Goal: Information Seeking & Learning: Find specific fact

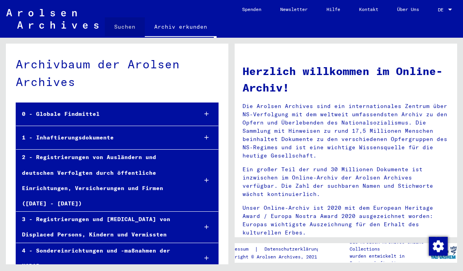
click at [126, 26] on link "Suchen" at bounding box center [125, 26] width 40 height 19
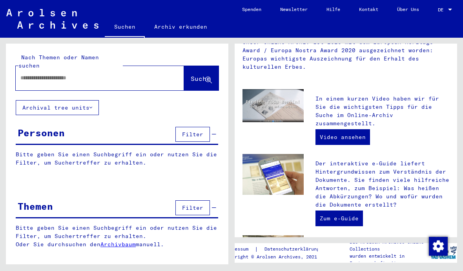
scroll to position [168, 0]
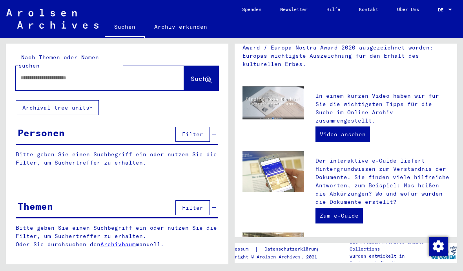
click at [342, 126] on link "Video ansehen" at bounding box center [342, 134] width 55 height 16
click at [39, 74] on input "text" at bounding box center [90, 78] width 140 height 8
type input "**********"
click at [92, 100] on button "Archival tree units" at bounding box center [57, 107] width 83 height 15
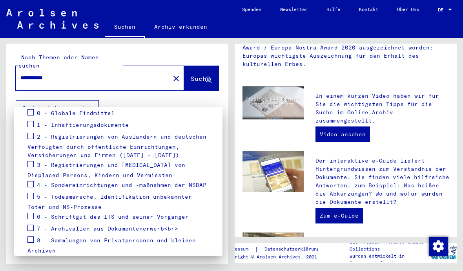
scroll to position [118, 0]
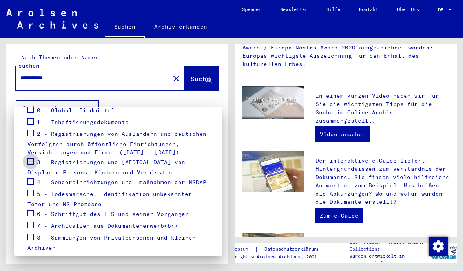
click at [33, 157] on label at bounding box center [30, 161] width 6 height 8
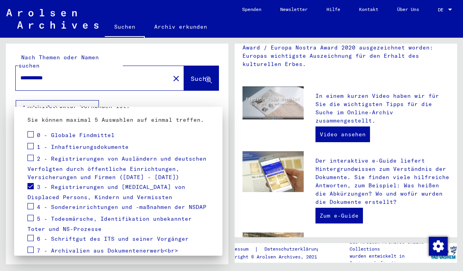
scroll to position [92, 0]
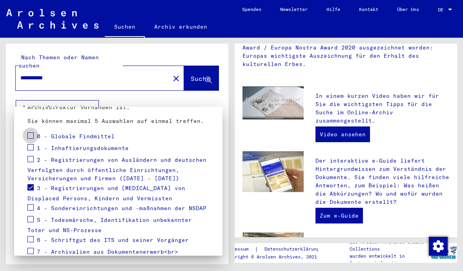
click at [32, 135] on span at bounding box center [30, 135] width 6 height 6
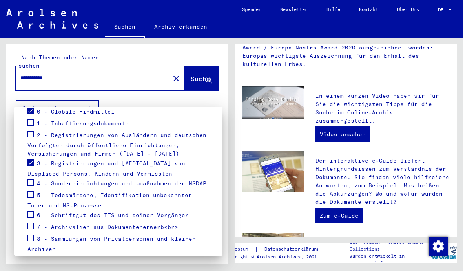
scroll to position [118, 0]
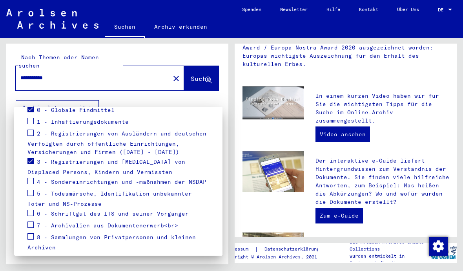
click at [33, 190] on span at bounding box center [30, 193] width 6 height 6
click at [33, 234] on span at bounding box center [30, 236] width 6 height 6
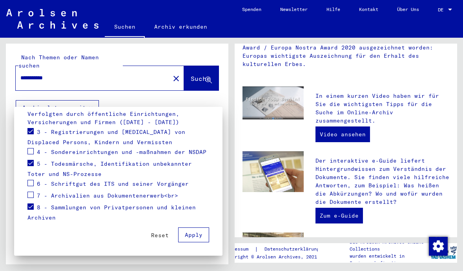
scroll to position [148, 0]
click at [195, 234] on span "Apply" at bounding box center [194, 234] width 18 height 7
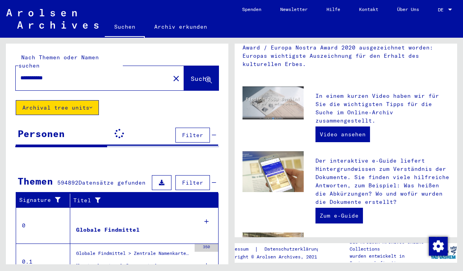
scroll to position [27, 0]
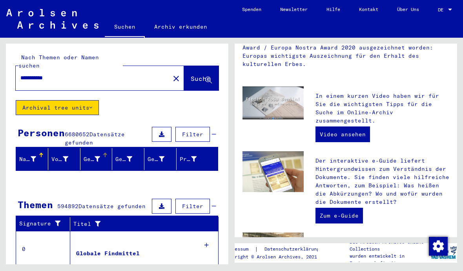
click at [97, 155] on div at bounding box center [97, 159] width 5 height 8
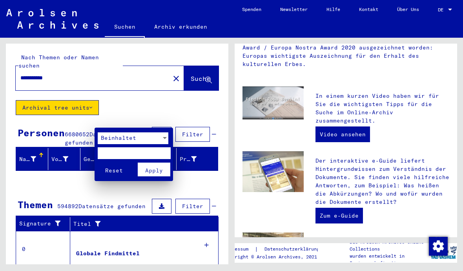
click at [160, 140] on div "Beinhaltet" at bounding box center [130, 138] width 64 height 12
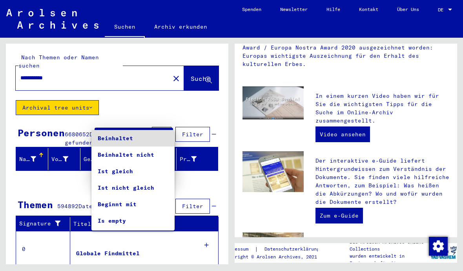
click at [97, 119] on div at bounding box center [231, 135] width 463 height 271
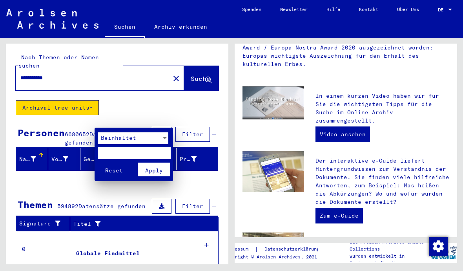
click at [129, 118] on div at bounding box center [231, 135] width 463 height 271
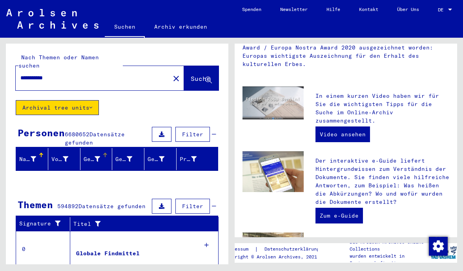
click at [129, 156] on icon at bounding box center [129, 158] width 5 height 5
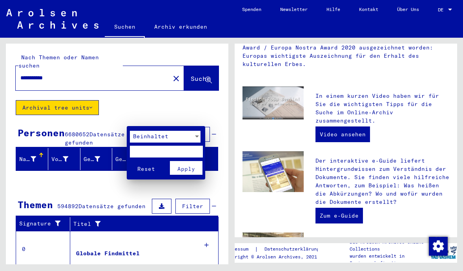
click at [160, 121] on div at bounding box center [231, 135] width 463 height 271
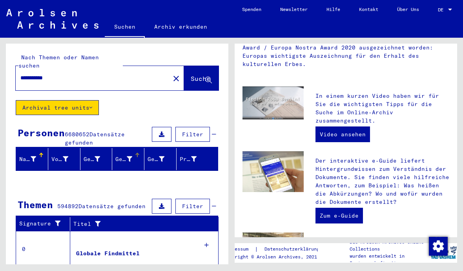
click at [208, 153] on div "Prisoner #" at bounding box center [194, 159] width 29 height 13
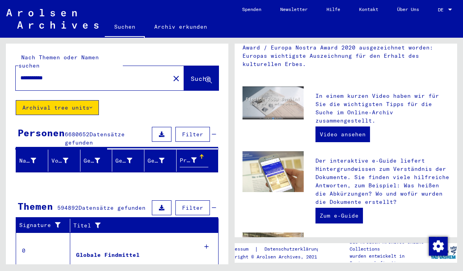
click at [32, 157] on div at bounding box center [33, 161] width 5 height 8
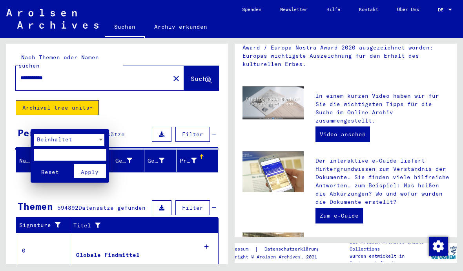
click at [62, 123] on div at bounding box center [231, 135] width 463 height 271
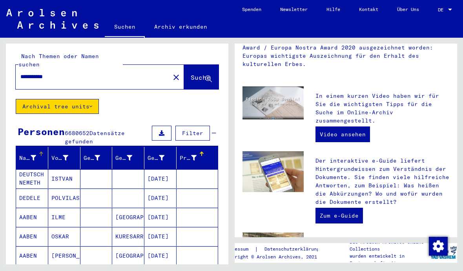
scroll to position [1, 0]
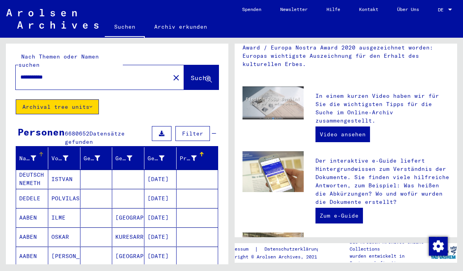
click at [32, 155] on icon at bounding box center [33, 157] width 5 height 5
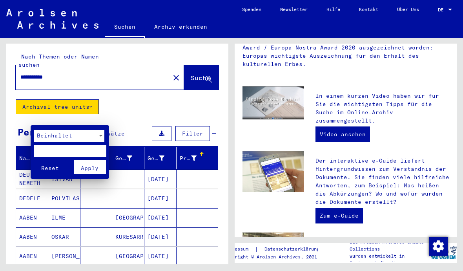
click at [57, 149] on input "text" at bounding box center [70, 151] width 73 height 12
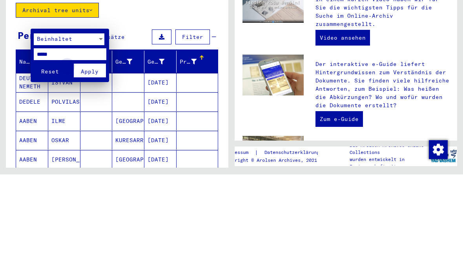
type input "*****"
click at [92, 164] on span "Apply" at bounding box center [90, 167] width 18 height 7
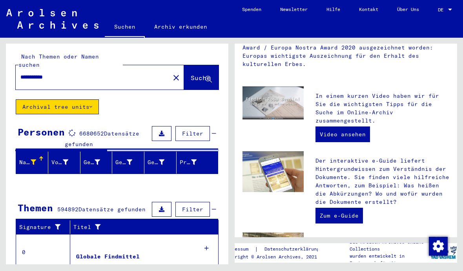
click at [67, 159] on icon at bounding box center [65, 161] width 5 height 5
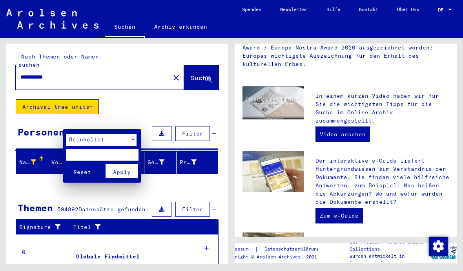
click at [83, 155] on input "text" at bounding box center [102, 155] width 73 height 12
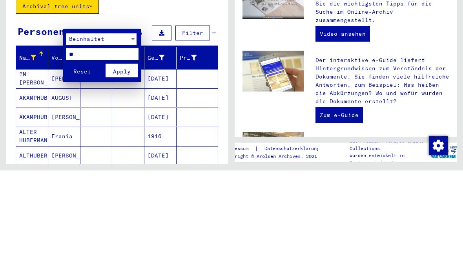
type input "*"
type input "******"
click at [125, 168] on span "Apply" at bounding box center [122, 171] width 18 height 7
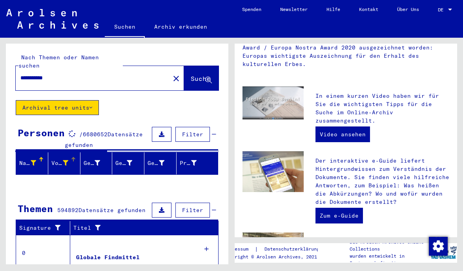
scroll to position [10, 0]
click at [64, 74] on input "**********" at bounding box center [90, 78] width 140 height 8
type input "**********"
click at [195, 75] on span "Suche" at bounding box center [201, 79] width 20 height 8
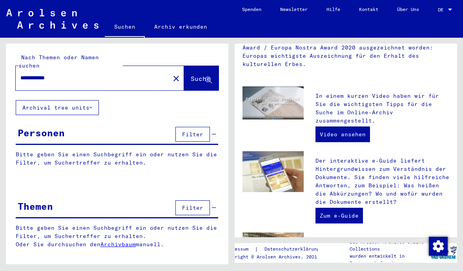
click at [92, 105] on icon at bounding box center [90, 107] width 3 height 5
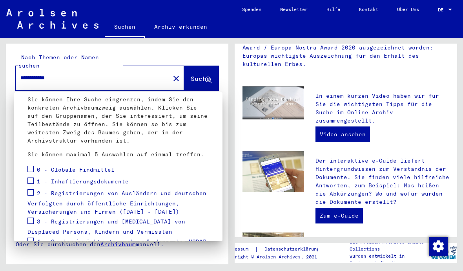
scroll to position [45, 0]
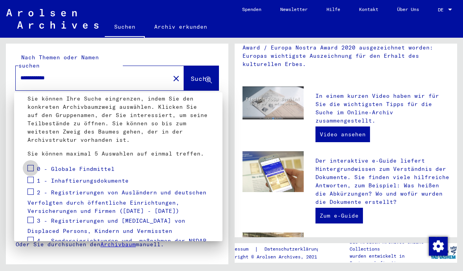
click at [31, 168] on span at bounding box center [30, 168] width 6 height 6
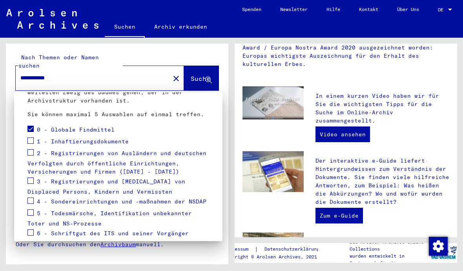
scroll to position [84, 0]
click at [30, 183] on span at bounding box center [30, 180] width 6 height 6
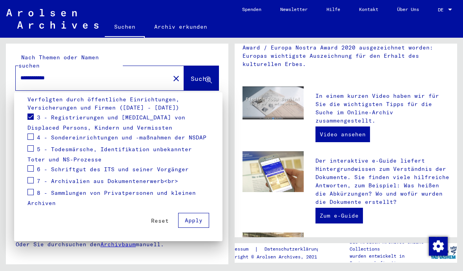
scroll to position [148, 0]
click at [194, 219] on span "Apply" at bounding box center [194, 220] width 18 height 7
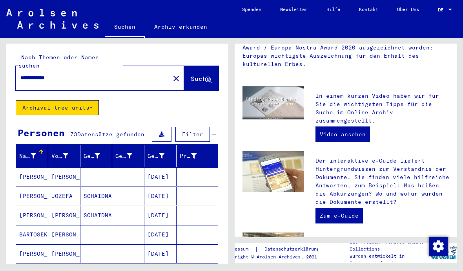
click at [162, 153] on icon at bounding box center [161, 155] width 5 height 5
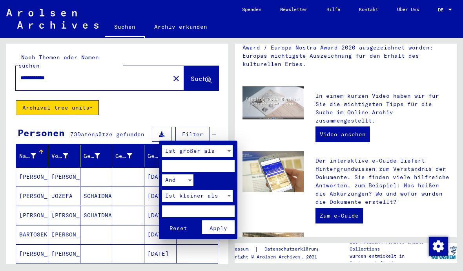
click at [225, 153] on div "Ist größer als" at bounding box center [194, 151] width 64 height 12
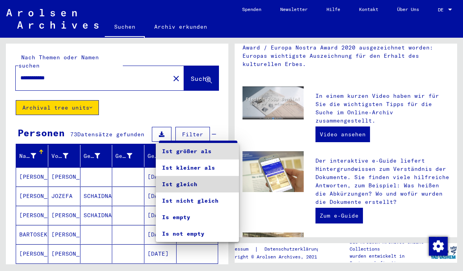
click at [185, 184] on span "Ist gleich" at bounding box center [197, 184] width 71 height 16
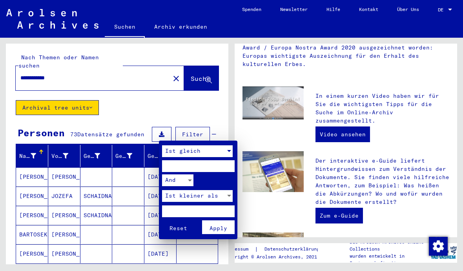
click at [185, 162] on input "number" at bounding box center [198, 166] width 73 height 12
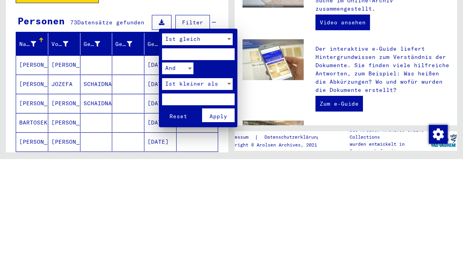
type input "**"
type input "*****"
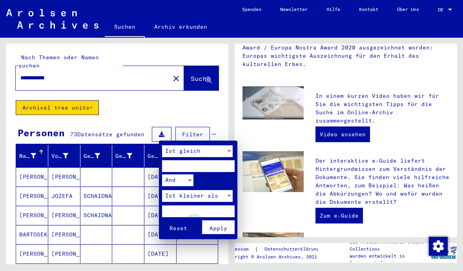
click at [219, 224] on span "Apply" at bounding box center [219, 227] width 18 height 7
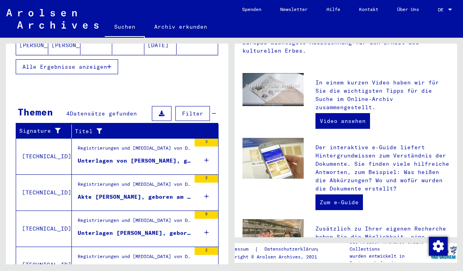
scroll to position [208, 0]
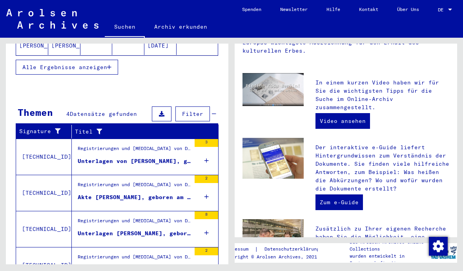
click at [205, 152] on icon at bounding box center [206, 160] width 4 height 27
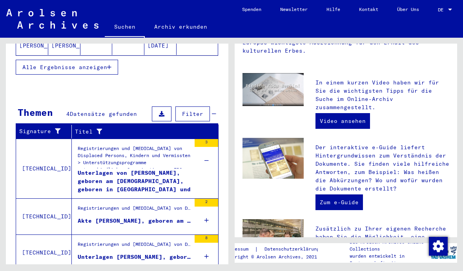
click at [204, 211] on div "2" at bounding box center [207, 216] width 24 height 35
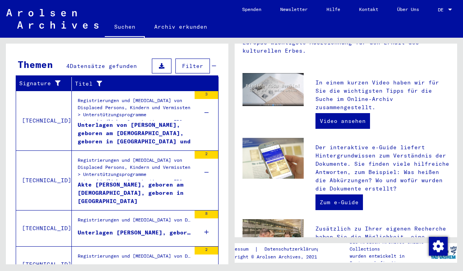
scroll to position [255, 0]
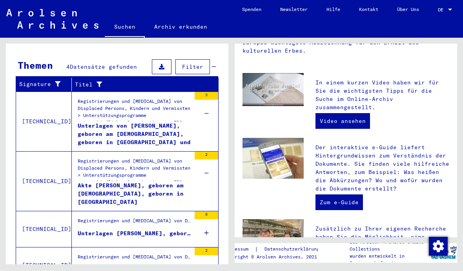
click at [206, 226] on icon at bounding box center [206, 232] width 4 height 27
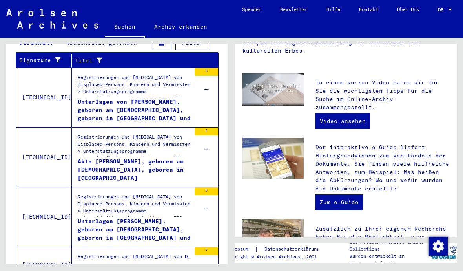
scroll to position [279, 0]
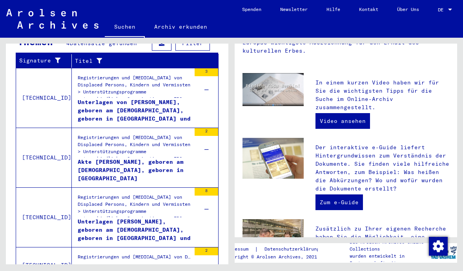
click at [207, 260] on icon at bounding box center [206, 268] width 4 height 27
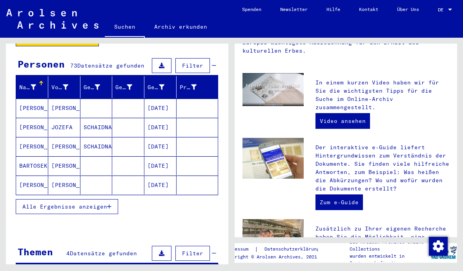
scroll to position [68, 0]
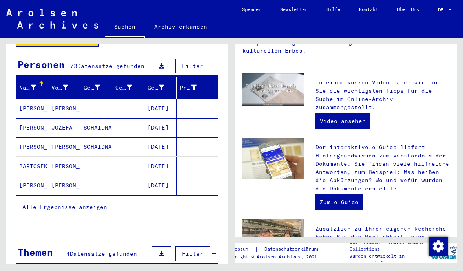
click at [88, 203] on span "Alle Ergebnisse anzeigen" at bounding box center [64, 206] width 85 height 7
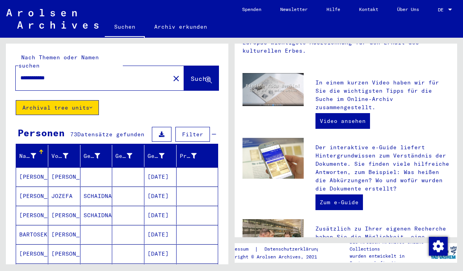
scroll to position [0, 0]
click at [195, 131] on span "Filter" at bounding box center [192, 134] width 21 height 7
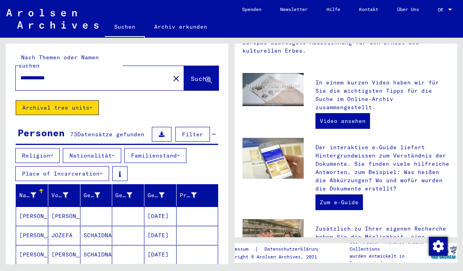
click at [118, 151] on button "Nationalität" at bounding box center [92, 155] width 58 height 15
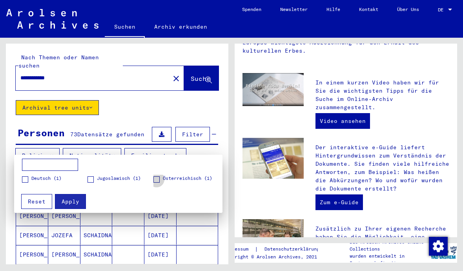
click at [157, 180] on span at bounding box center [156, 179] width 6 height 6
click at [72, 199] on span "Apply" at bounding box center [71, 201] width 18 height 7
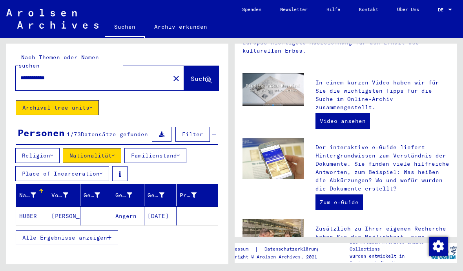
click at [91, 105] on icon at bounding box center [90, 107] width 3 height 5
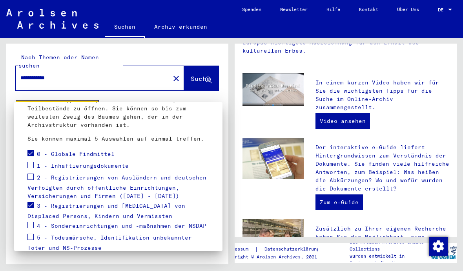
scroll to position [73, 0]
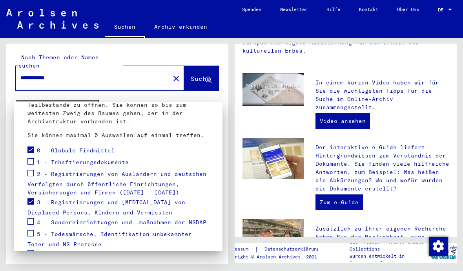
click at [30, 161] on span at bounding box center [30, 161] width 6 height 6
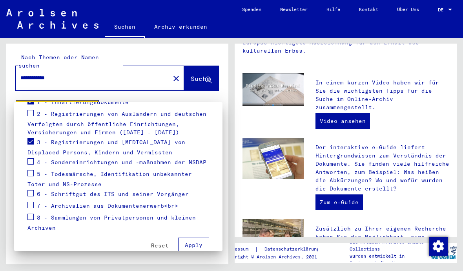
scroll to position [139, 0]
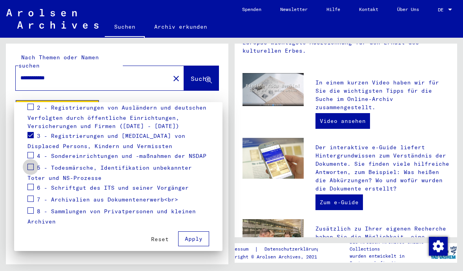
click at [29, 166] on span at bounding box center [30, 167] width 6 height 6
click at [29, 211] on span at bounding box center [30, 210] width 6 height 6
click at [194, 235] on span "Apply" at bounding box center [194, 238] width 18 height 7
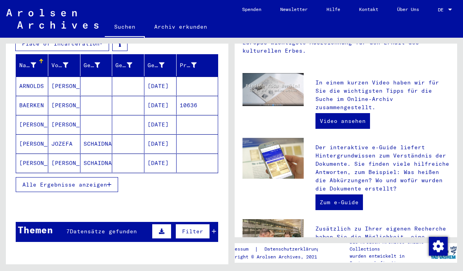
scroll to position [134, 0]
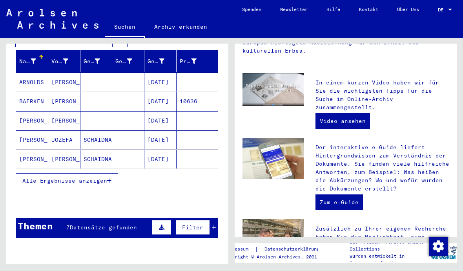
click at [73, 177] on span "Alle Ergebnisse anzeigen" at bounding box center [64, 180] width 85 height 7
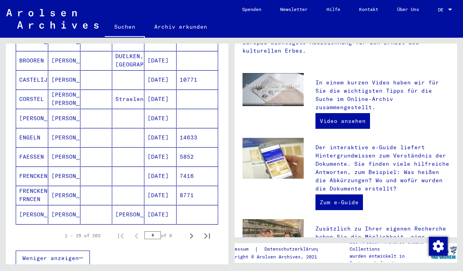
scroll to position [466, 0]
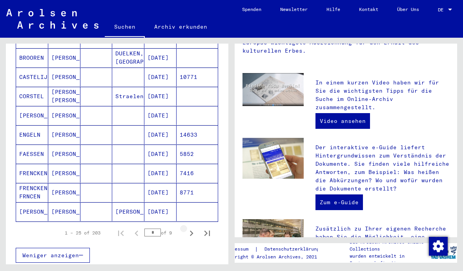
click at [191, 228] on icon "Next page" at bounding box center [191, 233] width 11 height 11
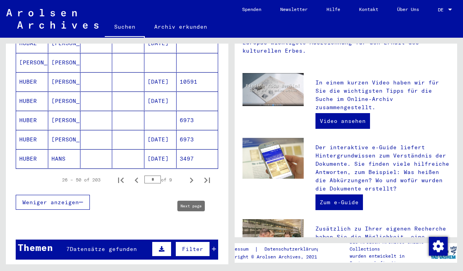
scroll to position [518, 0]
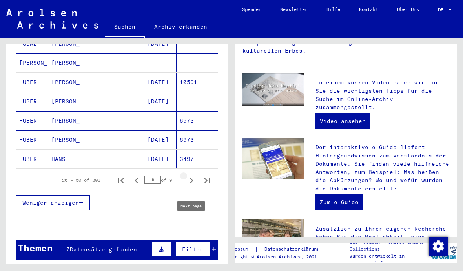
click at [191, 178] on icon "Next page" at bounding box center [192, 180] width 4 height 5
type input "*"
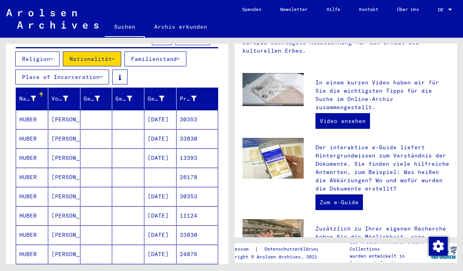
scroll to position [93, 0]
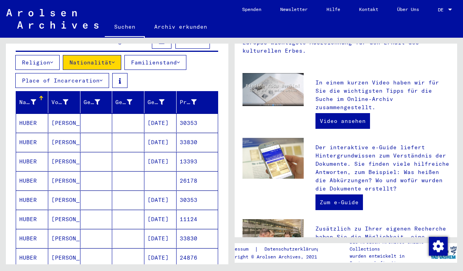
click at [159, 98] on div at bounding box center [161, 102] width 5 height 8
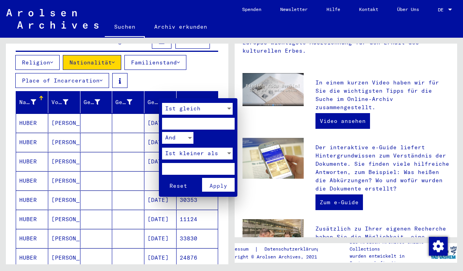
click at [226, 109] on div at bounding box center [229, 109] width 7 height 12
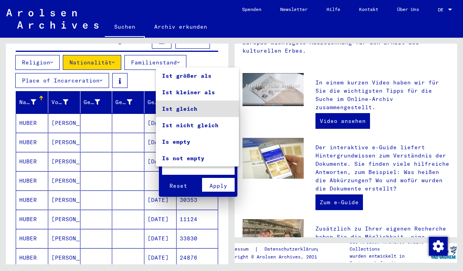
click at [198, 109] on span "Ist gleich" at bounding box center [197, 108] width 71 height 16
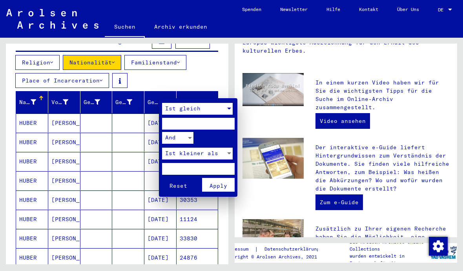
click at [188, 138] on div at bounding box center [189, 138] width 7 height 12
click at [190, 136] on span "And" at bounding box center [177, 136] width 31 height 16
click at [192, 122] on input "number" at bounding box center [198, 124] width 73 height 12
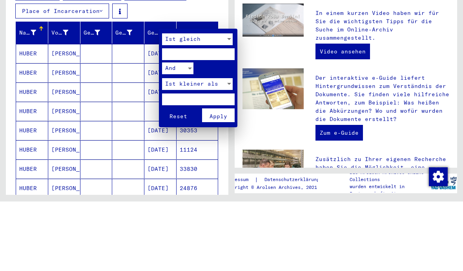
type input "**"
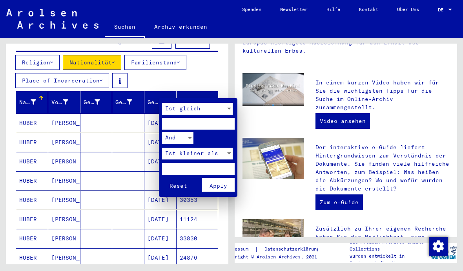
click at [224, 149] on div "Ist kleiner als" at bounding box center [194, 154] width 64 height 12
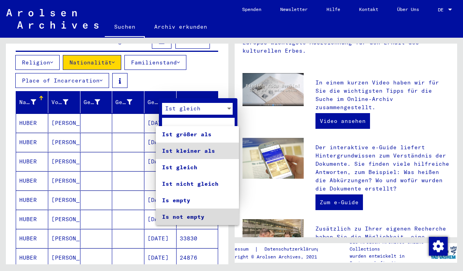
click at [197, 217] on span "Is not empty" at bounding box center [197, 216] width 71 height 16
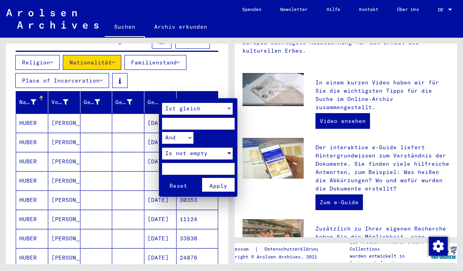
click at [218, 182] on span "Apply" at bounding box center [219, 185] width 18 height 7
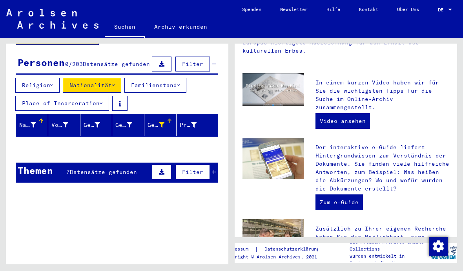
scroll to position [72, 0]
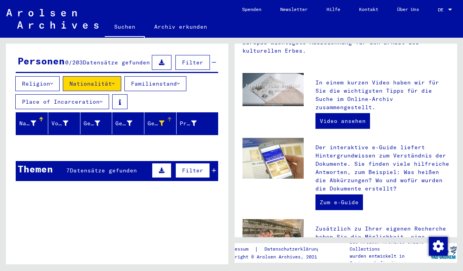
click at [215, 168] on icon at bounding box center [214, 170] width 4 height 5
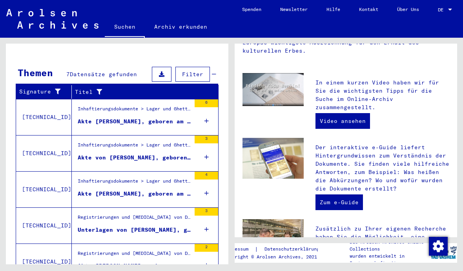
scroll to position [168, 0]
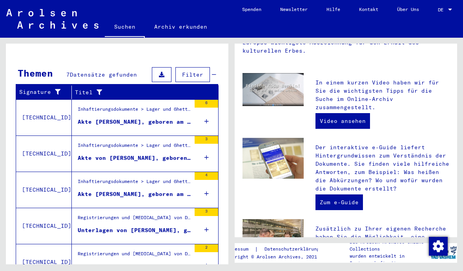
click at [205, 117] on icon at bounding box center [206, 121] width 4 height 27
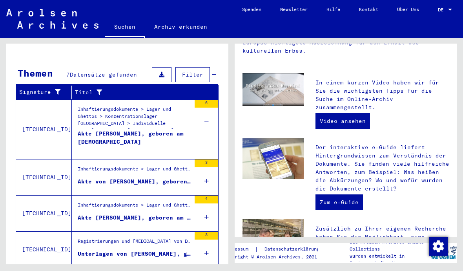
click at [206, 177] on icon at bounding box center [206, 180] width 4 height 27
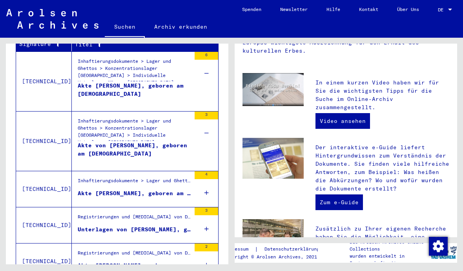
scroll to position [215, 0]
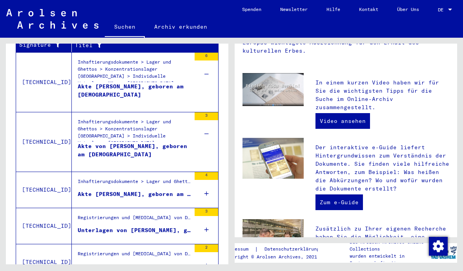
click at [205, 188] on icon at bounding box center [206, 193] width 4 height 27
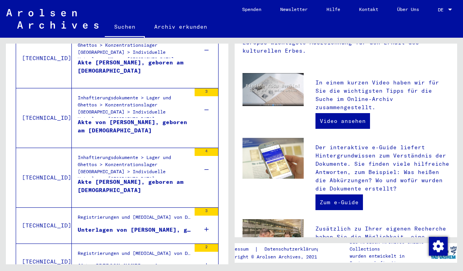
scroll to position [238, 0]
click at [204, 228] on icon at bounding box center [206, 229] width 4 height 27
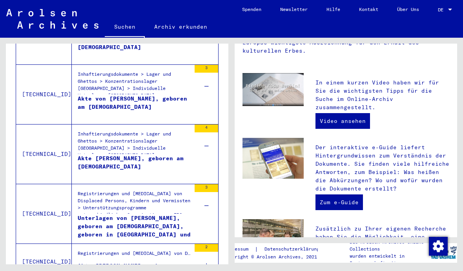
scroll to position [262, 0]
click at [205, 259] on icon at bounding box center [206, 265] width 4 height 27
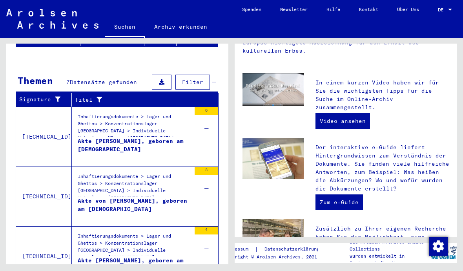
scroll to position [160, 0]
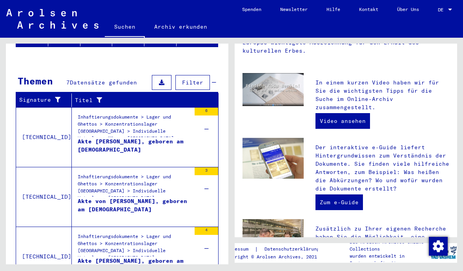
click at [208, 119] on icon at bounding box center [206, 128] width 4 height 27
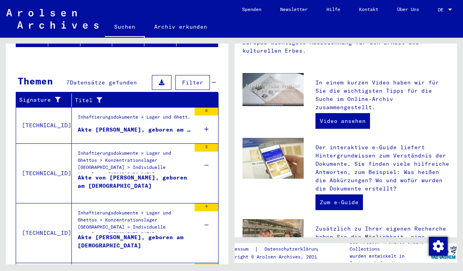
click at [207, 159] on icon at bounding box center [206, 164] width 4 height 27
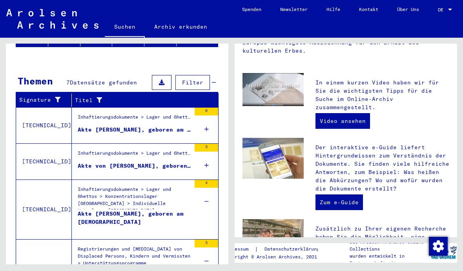
click at [206, 201] on icon at bounding box center [206, 201] width 4 height 27
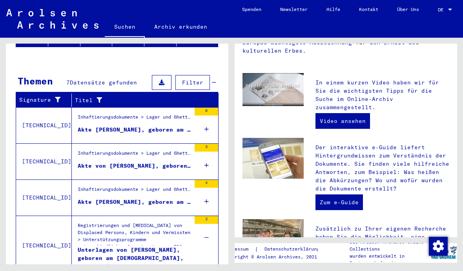
click at [207, 231] on icon at bounding box center [206, 237] width 4 height 27
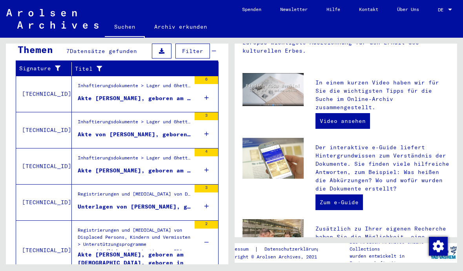
click at [206, 235] on icon at bounding box center [206, 241] width 4 height 27
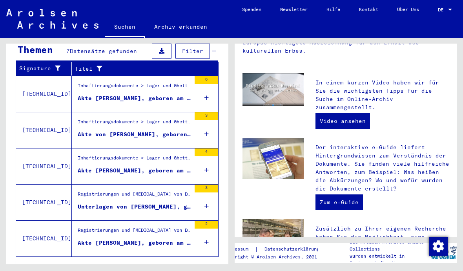
scroll to position [168, 0]
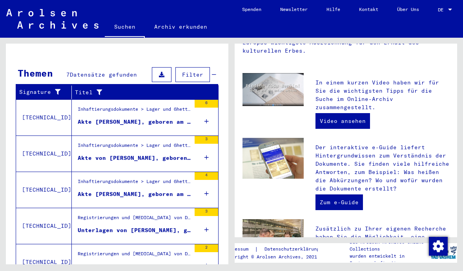
click at [210, 67] on button "Filter" at bounding box center [192, 74] width 35 height 15
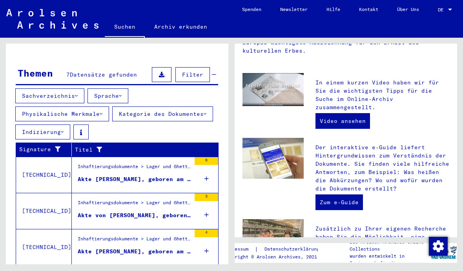
click at [205, 210] on icon at bounding box center [206, 214] width 4 height 27
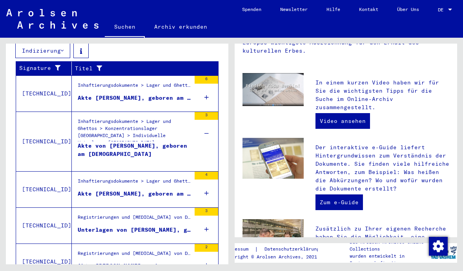
scroll to position [248, 0]
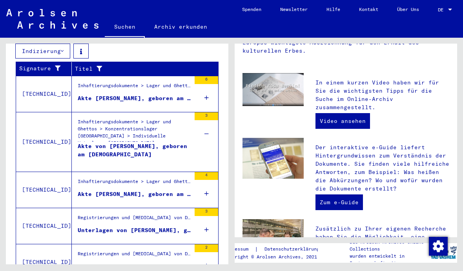
click at [208, 131] on icon at bounding box center [206, 133] width 4 height 27
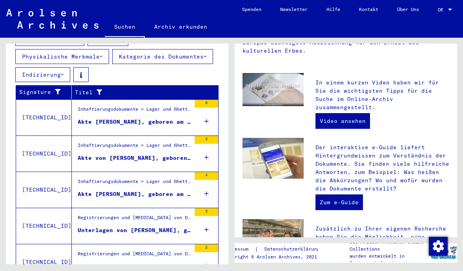
click at [205, 114] on icon at bounding box center [206, 121] width 4 height 27
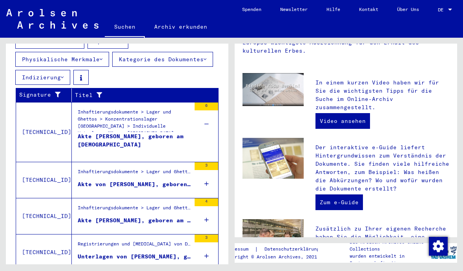
scroll to position [222, 0]
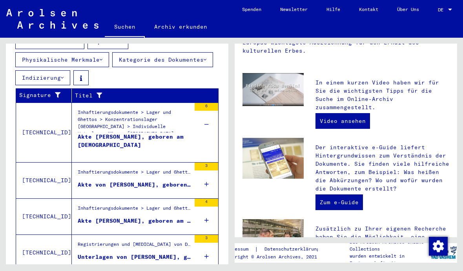
click at [204, 118] on icon at bounding box center [206, 124] width 4 height 27
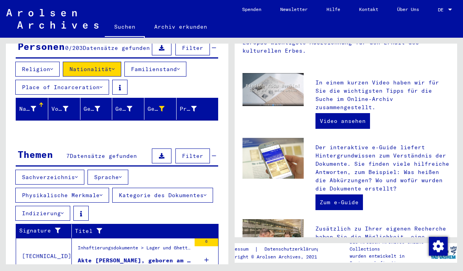
scroll to position [86, 0]
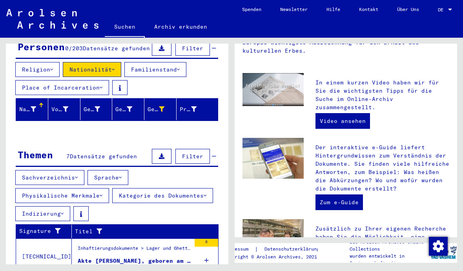
click at [122, 175] on icon at bounding box center [120, 177] width 3 height 5
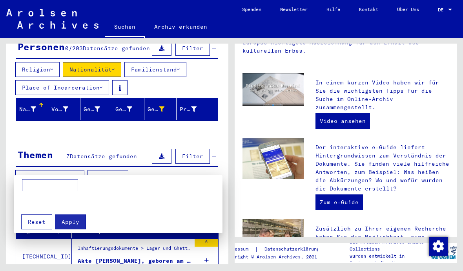
click at [118, 170] on div at bounding box center [231, 135] width 463 height 271
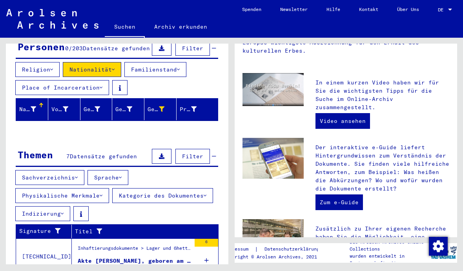
click at [101, 193] on icon at bounding box center [101, 195] width 3 height 5
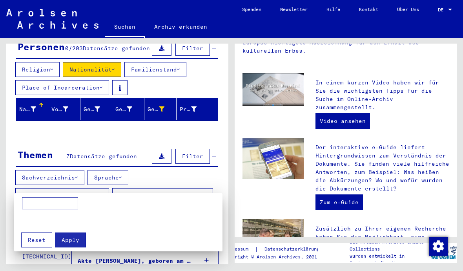
click at [101, 187] on div at bounding box center [231, 135] width 463 height 271
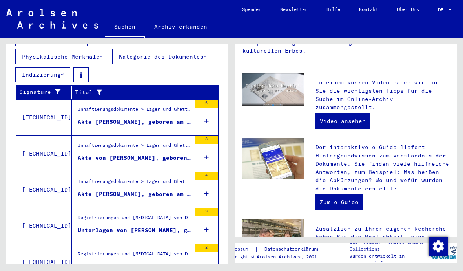
scroll to position [27, 0]
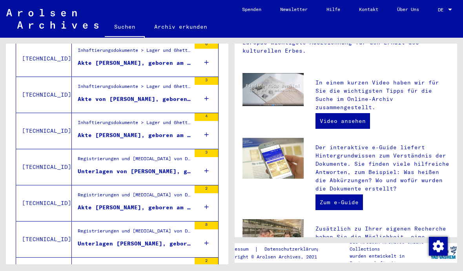
scroll to position [266, 0]
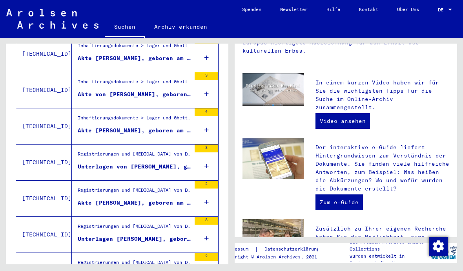
click at [205, 224] on icon at bounding box center [206, 237] width 4 height 27
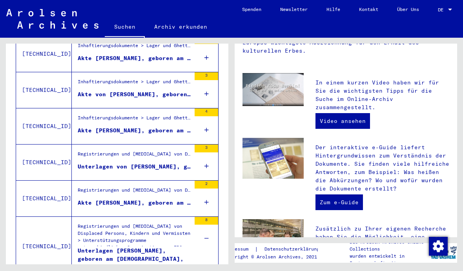
click at [204, 224] on icon at bounding box center [206, 237] width 4 height 27
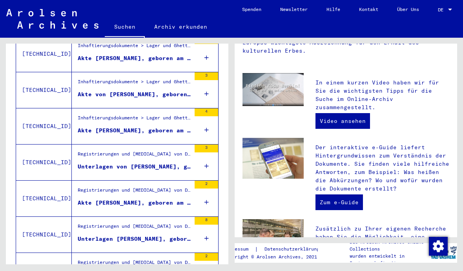
click at [205, 261] on icon at bounding box center [206, 274] width 4 height 27
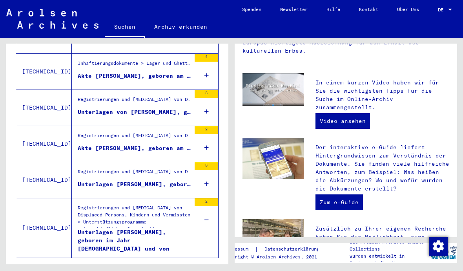
scroll to position [320, 0]
click at [134, 204] on div "Registrierungen und [MEDICAL_DATA] von Displaced Persons, Kindern und Vermisste…" at bounding box center [134, 216] width 113 height 24
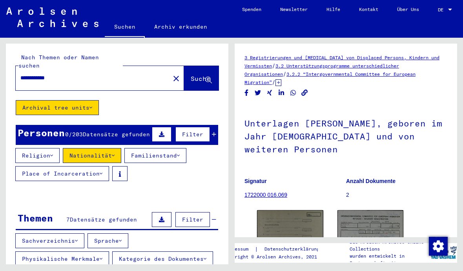
click at [112, 148] on button "Nationalität" at bounding box center [92, 155] width 58 height 15
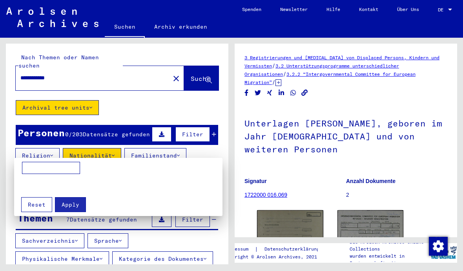
click at [50, 167] on input at bounding box center [51, 168] width 58 height 13
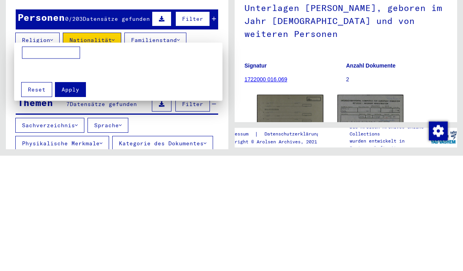
click at [169, 34] on div at bounding box center [231, 135] width 463 height 271
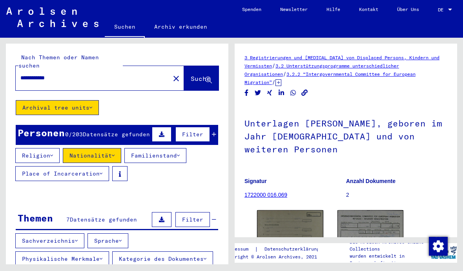
click at [186, 149] on button "Familienstand" at bounding box center [155, 155] width 62 height 15
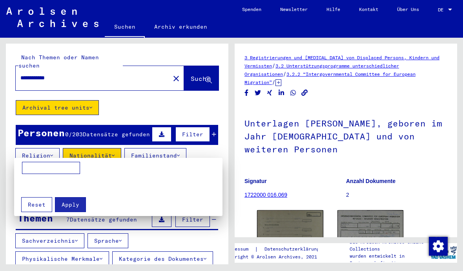
click at [100, 147] on div at bounding box center [231, 135] width 463 height 271
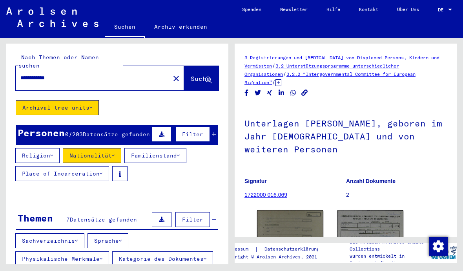
click at [115, 153] on icon at bounding box center [113, 155] width 3 height 5
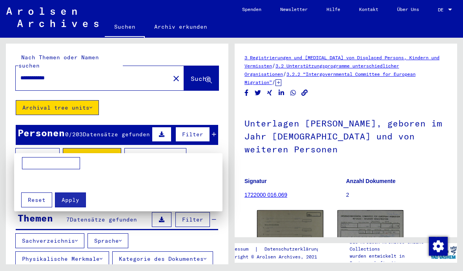
click at [47, 162] on input at bounding box center [51, 163] width 58 height 13
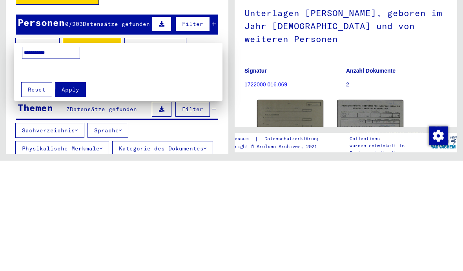
type input "**********"
click at [70, 196] on span "Apply" at bounding box center [71, 199] width 18 height 7
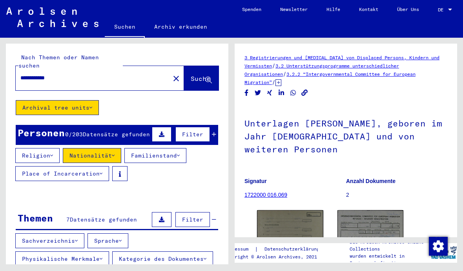
click at [47, 149] on button "Religion" at bounding box center [37, 155] width 44 height 15
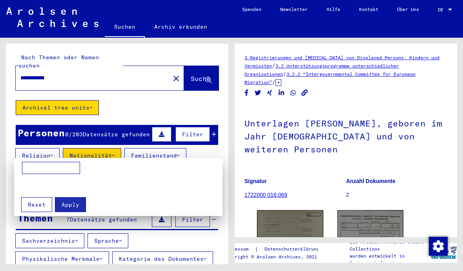
click at [56, 166] on input at bounding box center [51, 168] width 58 height 13
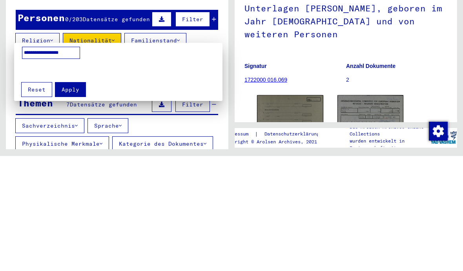
type input "**********"
click at [74, 201] on span "Apply" at bounding box center [71, 204] width 18 height 7
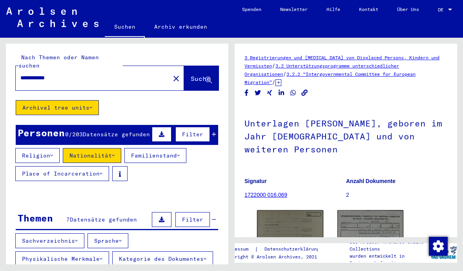
click at [180, 153] on icon at bounding box center [178, 155] width 3 height 5
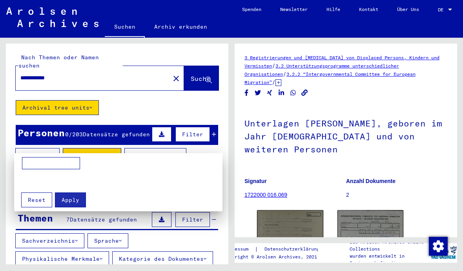
click at [49, 159] on input at bounding box center [51, 163] width 58 height 13
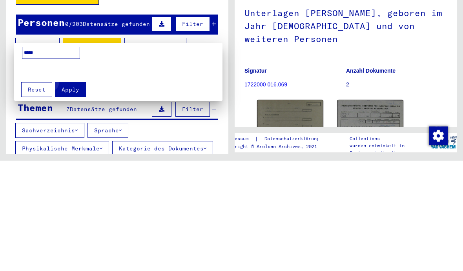
type input "*****"
click at [75, 196] on span "Apply" at bounding box center [71, 199] width 18 height 7
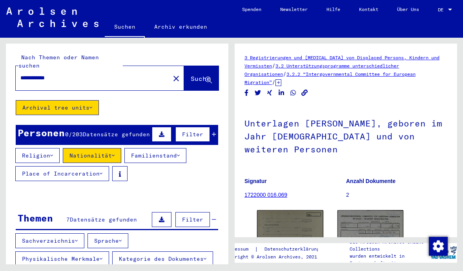
click at [100, 171] on icon at bounding box center [101, 173] width 3 height 5
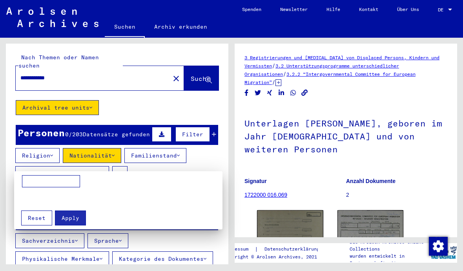
click at [104, 167] on div at bounding box center [231, 135] width 463 height 271
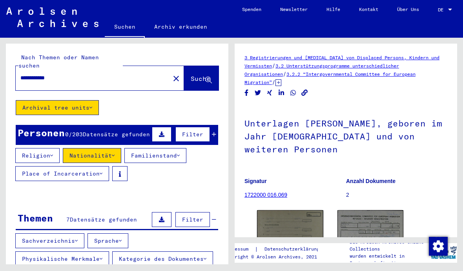
click at [120, 171] on icon at bounding box center [120, 173] width 2 height 5
click at [205, 167] on div "Religion Nationalität Familienstand Place of Incarceration" at bounding box center [117, 166] width 222 height 36
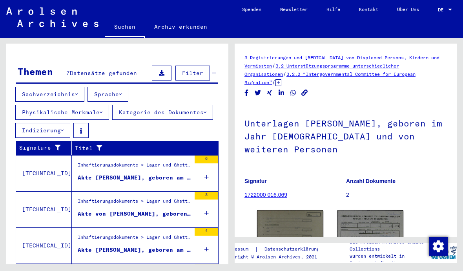
scroll to position [147, 0]
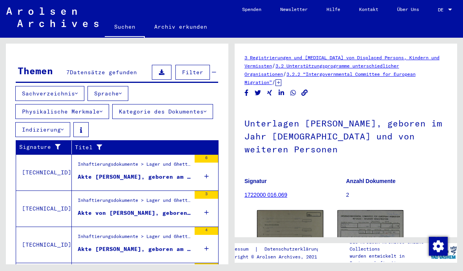
click at [124, 91] on button "Sprache" at bounding box center [107, 93] width 41 height 15
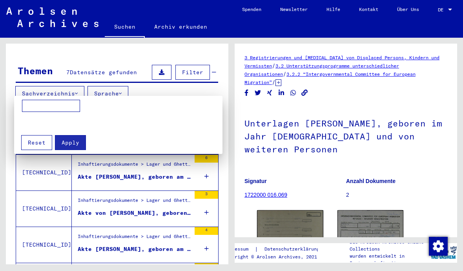
click at [123, 87] on div at bounding box center [231, 135] width 463 height 271
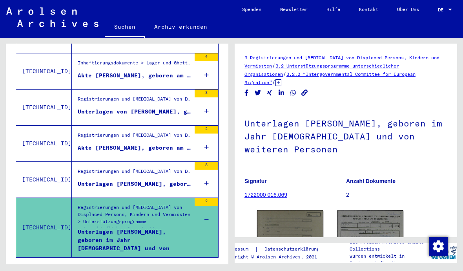
scroll to position [320, 0]
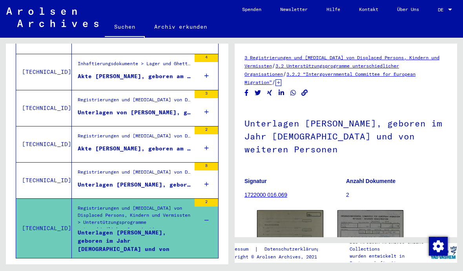
click at [141, 173] on div "Registrierungen und [MEDICAL_DATA] von Displaced Persons, Kindern und Vermisste…" at bounding box center [134, 173] width 113 height 11
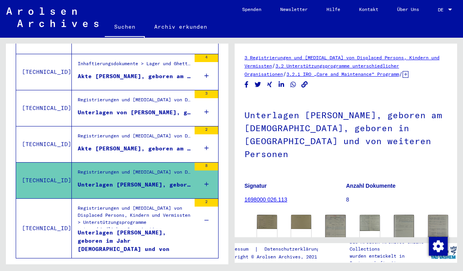
click at [168, 138] on figure "Registrierungen und [MEDICAL_DATA] von Displaced Persons, Kindern und Vermisste…" at bounding box center [134, 138] width 113 height 12
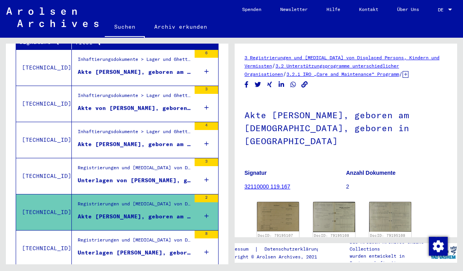
scroll to position [251, 0]
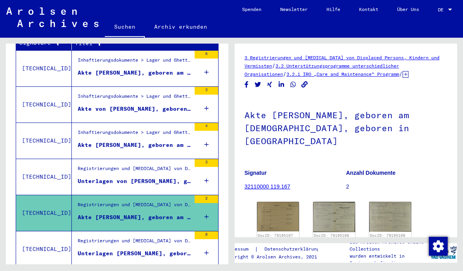
click at [171, 177] on div "Unterlagen von [PERSON_NAME], geboren am [DEMOGRAPHIC_DATA], geboren in [GEOGRA…" at bounding box center [134, 181] width 113 height 8
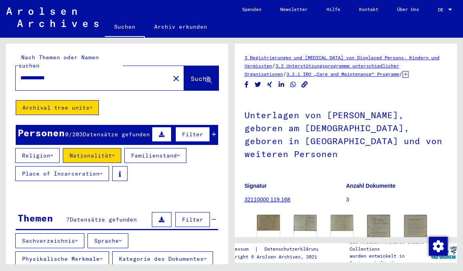
click at [68, 74] on input "**********" at bounding box center [92, 78] width 145 height 8
type input "*"
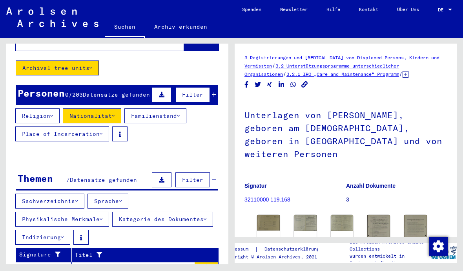
scroll to position [42, 0]
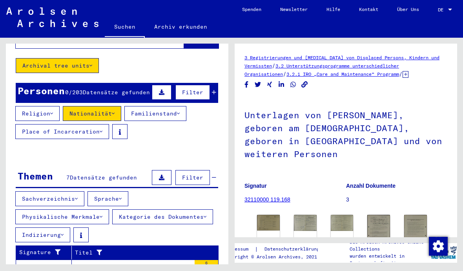
type input "**********"
click at [88, 58] on button "Archival tree units" at bounding box center [57, 65] width 83 height 15
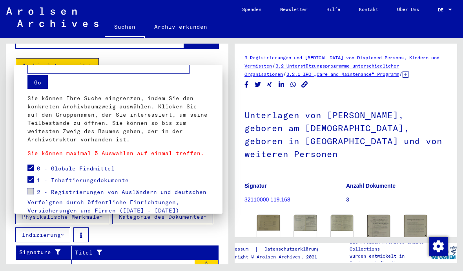
scroll to position [32, 0]
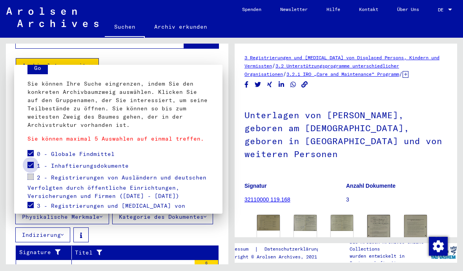
click at [31, 168] on span at bounding box center [30, 165] width 6 height 6
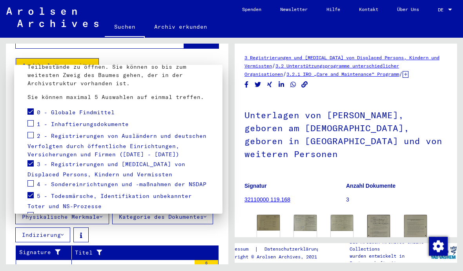
scroll to position [74, 0]
click at [30, 163] on span at bounding box center [30, 163] width 6 height 6
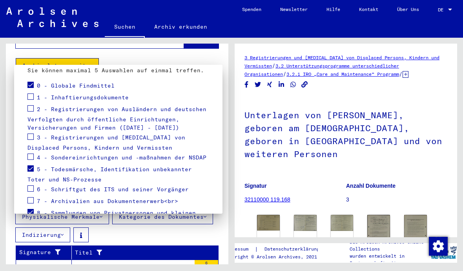
scroll to position [103, 0]
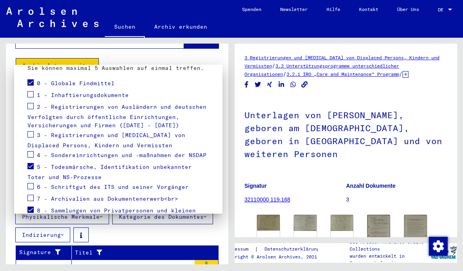
click at [31, 155] on span at bounding box center [30, 154] width 6 height 6
click at [31, 168] on span at bounding box center [30, 166] width 6 height 6
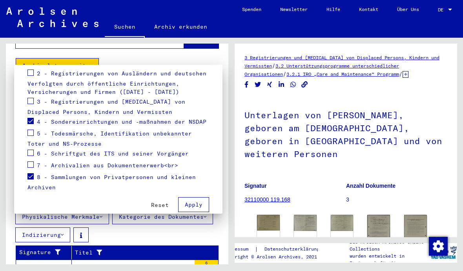
scroll to position [137, 0]
click at [32, 162] on span at bounding box center [30, 163] width 6 height 6
click at [198, 200] on span "Apply" at bounding box center [194, 203] width 18 height 7
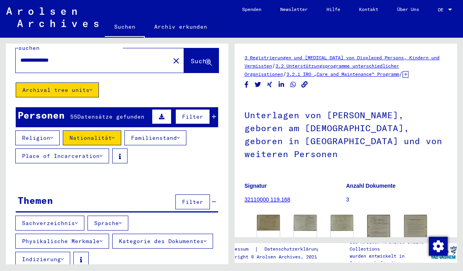
scroll to position [18, 0]
click at [115, 135] on icon at bounding box center [113, 137] width 3 height 5
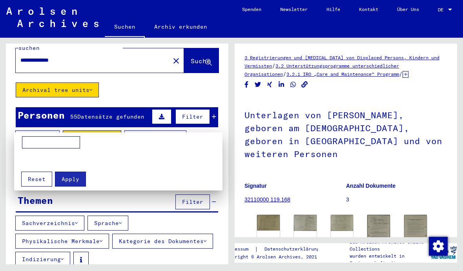
click at [115, 129] on div at bounding box center [231, 135] width 463 height 271
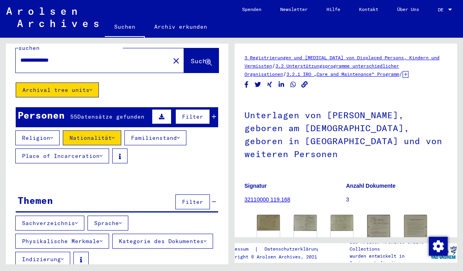
click at [210, 109] on button "Filter" at bounding box center [192, 116] width 35 height 15
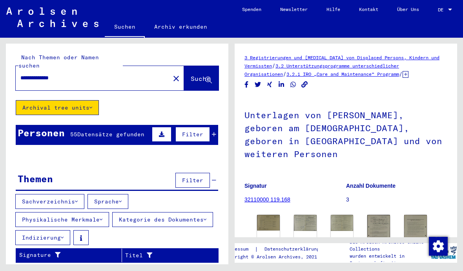
scroll to position [0, 0]
click at [193, 75] on span "Suche" at bounding box center [201, 79] width 20 height 8
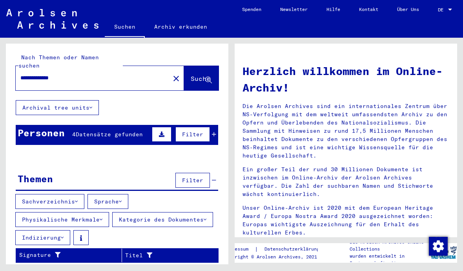
click at [90, 100] on button "Archival tree units" at bounding box center [57, 107] width 83 height 15
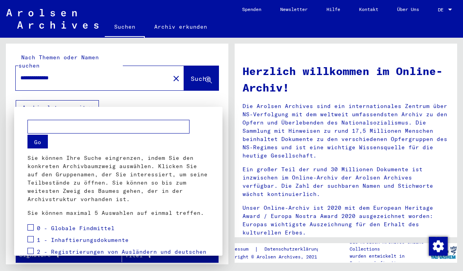
click at [148, 96] on div at bounding box center [231, 135] width 463 height 271
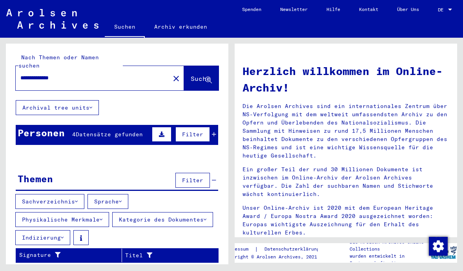
scroll to position [5, 0]
click at [94, 100] on button "Archival tree units" at bounding box center [57, 107] width 83 height 15
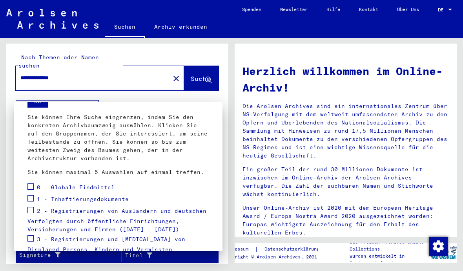
scroll to position [44, 0]
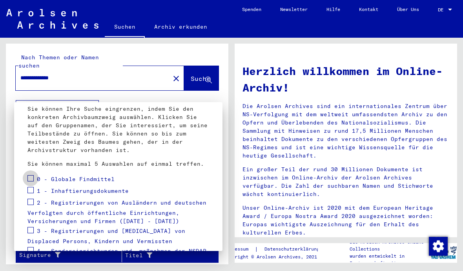
click at [32, 178] on span at bounding box center [30, 178] width 6 height 6
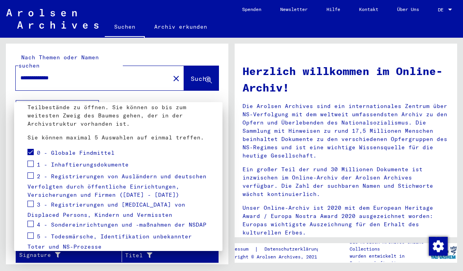
scroll to position [77, 0]
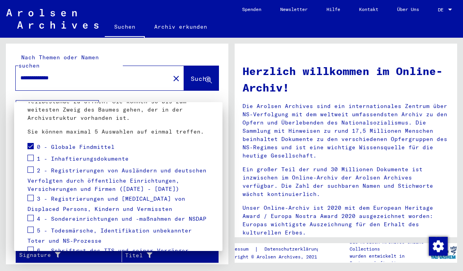
click at [28, 177] on mat-checkbox at bounding box center [30, 171] width 6 height 12
click at [33, 170] on span at bounding box center [30, 169] width 6 height 6
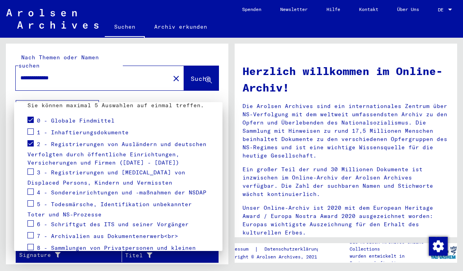
scroll to position [103, 0]
click at [29, 192] on span at bounding box center [30, 191] width 6 height 6
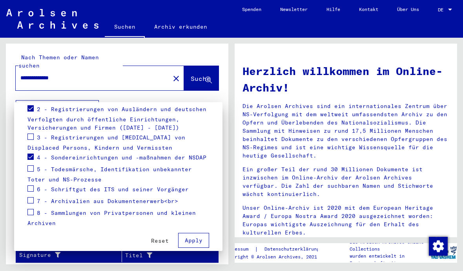
scroll to position [139, 0]
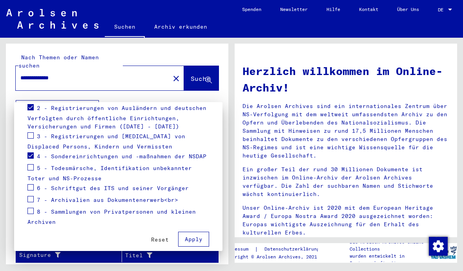
click at [31, 201] on span at bounding box center [30, 199] width 6 height 6
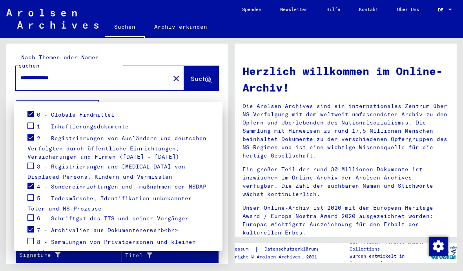
scroll to position [145, 0]
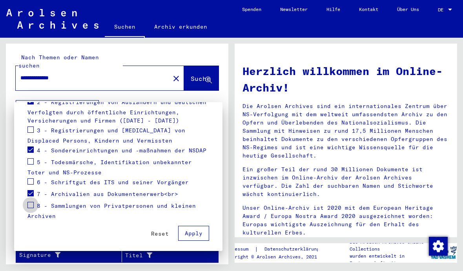
click at [31, 207] on span at bounding box center [30, 205] width 6 height 6
click at [198, 233] on span "Apply" at bounding box center [194, 233] width 18 height 7
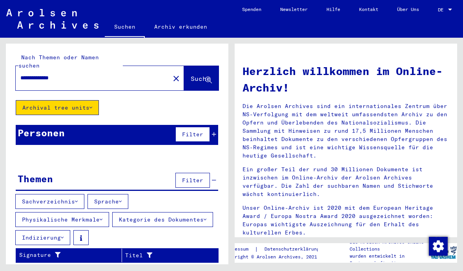
scroll to position [0, 0]
click at [87, 100] on button "Archival tree units" at bounding box center [57, 107] width 83 height 15
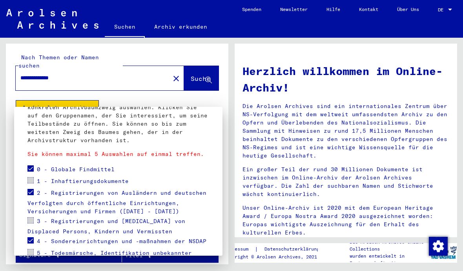
scroll to position [59, 0]
click at [31, 164] on label at bounding box center [30, 167] width 6 height 8
click at [30, 194] on span at bounding box center [30, 191] width 6 height 6
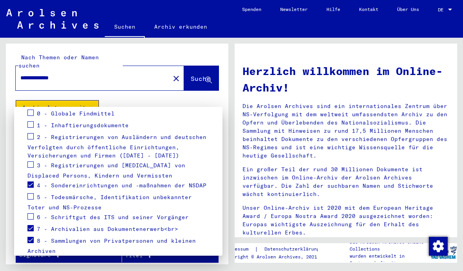
scroll to position [117, 0]
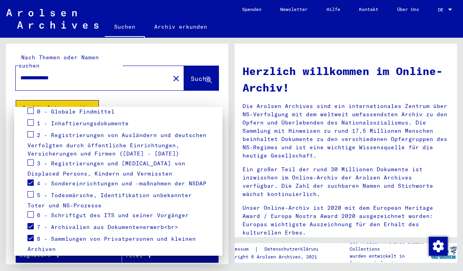
click at [27, 186] on mat-checkbox at bounding box center [30, 184] width 6 height 12
click at [31, 181] on span at bounding box center [30, 182] width 6 height 6
click at [31, 217] on span at bounding box center [30, 214] width 6 height 6
click at [32, 215] on span at bounding box center [30, 214] width 6 height 6
click at [33, 226] on span at bounding box center [30, 226] width 6 height 6
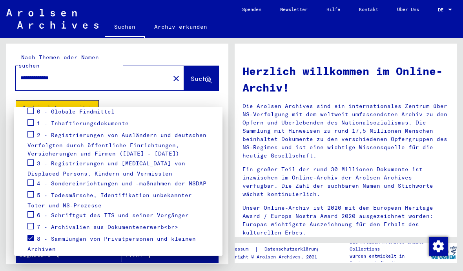
click at [32, 239] on span at bounding box center [30, 238] width 6 height 6
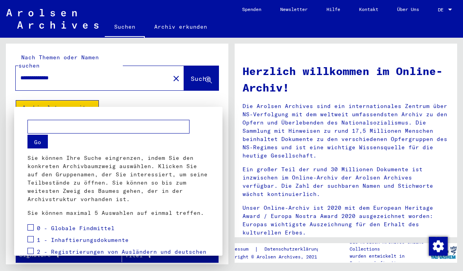
scroll to position [0, 0]
click at [191, 91] on div at bounding box center [231, 135] width 463 height 271
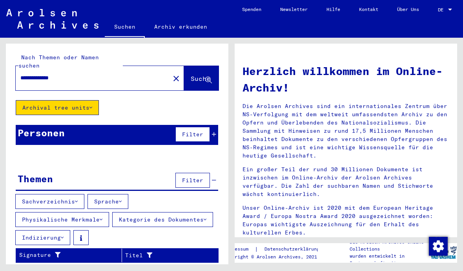
click at [194, 75] on span "Suche" at bounding box center [201, 79] width 20 height 8
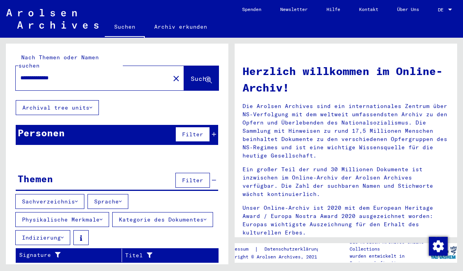
click at [194, 131] on span "Filter" at bounding box center [192, 134] width 21 height 7
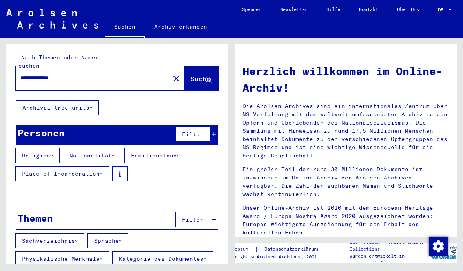
click at [119, 148] on button "Nationalität" at bounding box center [92, 155] width 58 height 15
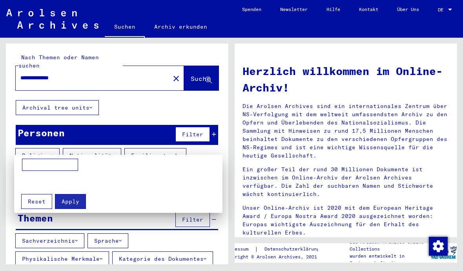
click at [50, 165] on input at bounding box center [50, 165] width 56 height 13
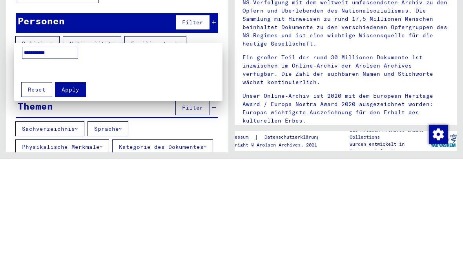
type input "**********"
click at [72, 198] on span "Apply" at bounding box center [71, 201] width 18 height 7
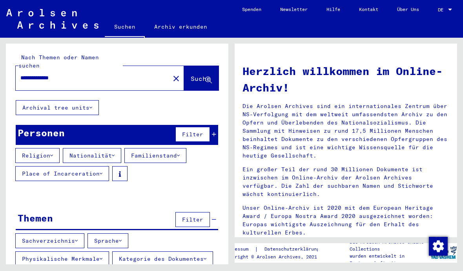
click at [171, 74] on mat-icon "close" at bounding box center [175, 78] width 9 height 9
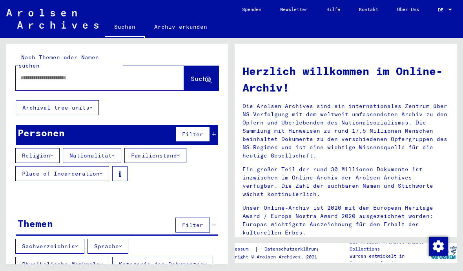
click at [75, 74] on input "text" at bounding box center [90, 78] width 140 height 8
click at [197, 75] on span "Suche" at bounding box center [201, 79] width 20 height 8
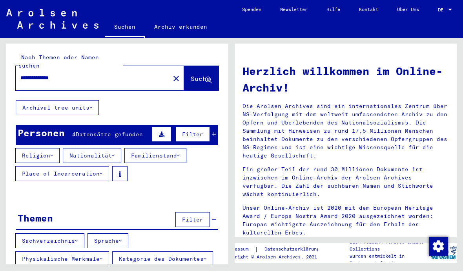
click at [162, 131] on icon at bounding box center [161, 133] width 5 height 5
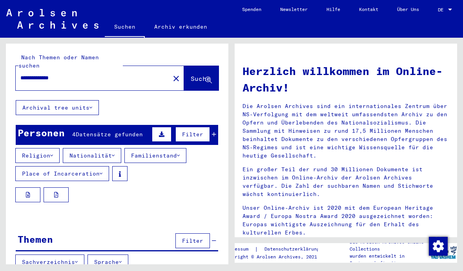
click at [114, 131] on span "Datensätze gefunden" at bounding box center [109, 134] width 67 height 7
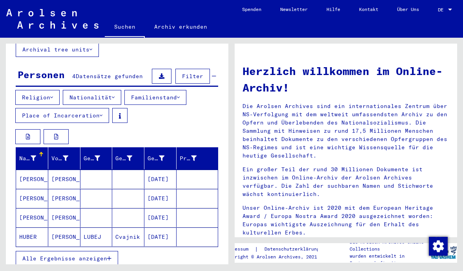
scroll to position [59, 0]
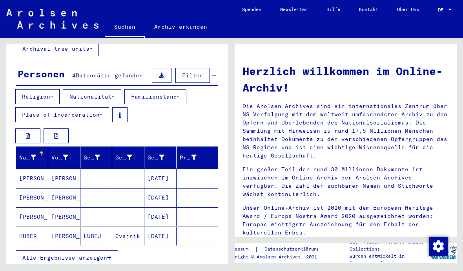
click at [82, 254] on span "Alle Ergebnisse anzeigen" at bounding box center [64, 257] width 85 height 7
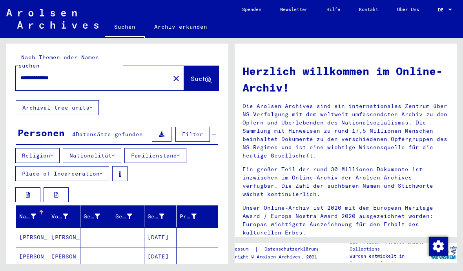
scroll to position [0, 0]
click at [80, 74] on input "**********" at bounding box center [90, 78] width 140 height 8
type input "*"
click at [195, 75] on span "Suche" at bounding box center [201, 79] width 20 height 8
click at [78, 74] on input "**********" at bounding box center [90, 78] width 140 height 8
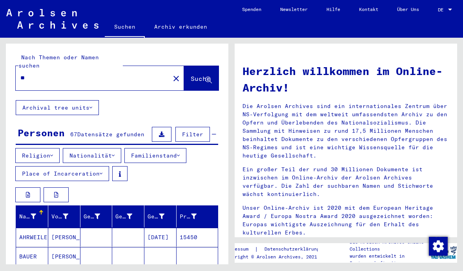
type input "*"
type input "**********"
click at [200, 75] on span "Suche" at bounding box center [201, 79] width 20 height 8
click at [102, 148] on button "Nationalität" at bounding box center [92, 155] width 58 height 15
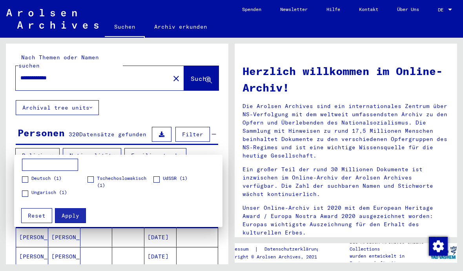
click at [142, 97] on div at bounding box center [231, 135] width 463 height 271
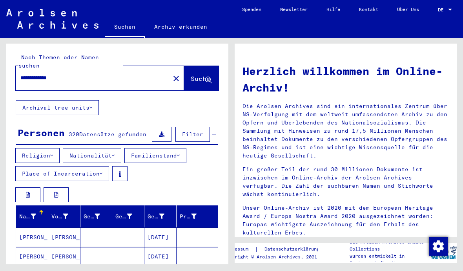
click at [56, 148] on button "Religion" at bounding box center [37, 155] width 44 height 15
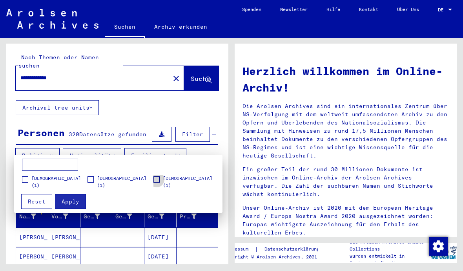
click at [160, 184] on label "[DEMOGRAPHIC_DATA] (1)" at bounding box center [185, 182] width 65 height 14
click at [67, 201] on span "Apply" at bounding box center [71, 201] width 18 height 7
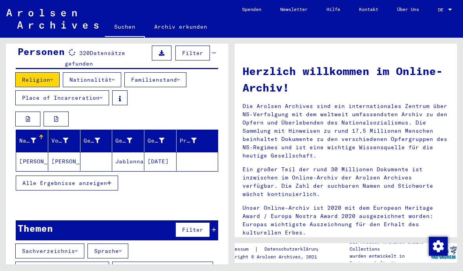
scroll to position [81, 0]
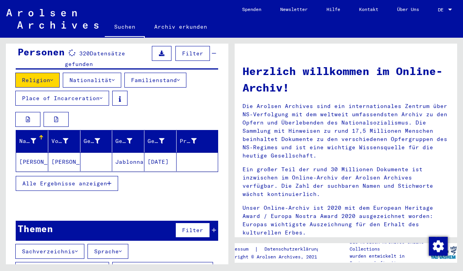
click at [86, 180] on span "Alle Ergebnisse anzeigen" at bounding box center [64, 183] width 85 height 7
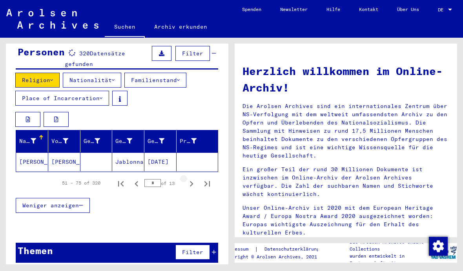
click at [193, 179] on icon "Next page" at bounding box center [191, 183] width 11 height 11
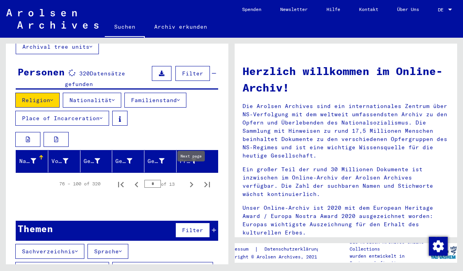
click at [137, 181] on button "Previous page" at bounding box center [137, 184] width 16 height 16
click at [137, 182] on icon "Previous page" at bounding box center [137, 184] width 4 height 5
type input "*"
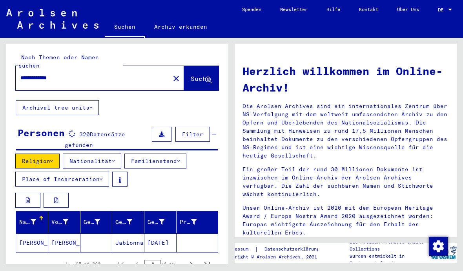
scroll to position [0, 0]
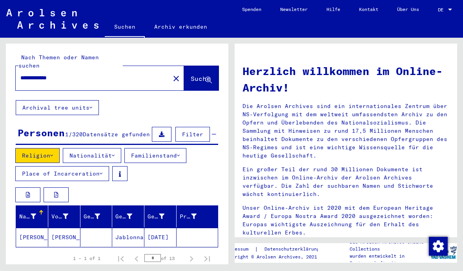
click at [84, 74] on input "**********" at bounding box center [90, 78] width 140 height 8
type input "*"
type input "**********"
click at [195, 75] on span "Suche" at bounding box center [201, 79] width 20 height 8
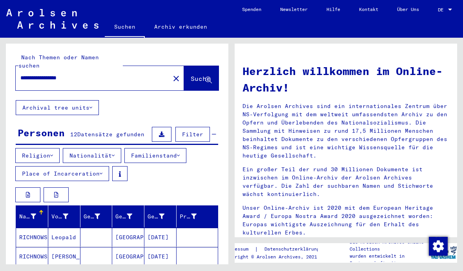
click at [114, 148] on button "Nationalität" at bounding box center [92, 155] width 58 height 15
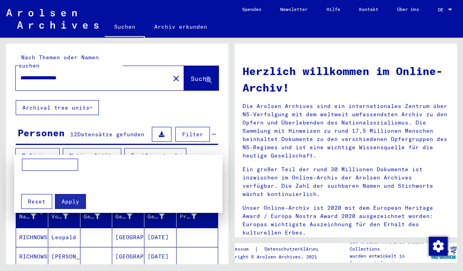
click at [120, 148] on div at bounding box center [231, 135] width 463 height 271
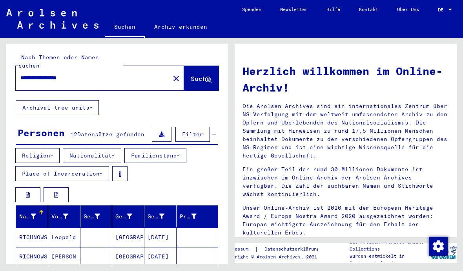
click at [119, 148] on button "Nationalität" at bounding box center [92, 155] width 58 height 15
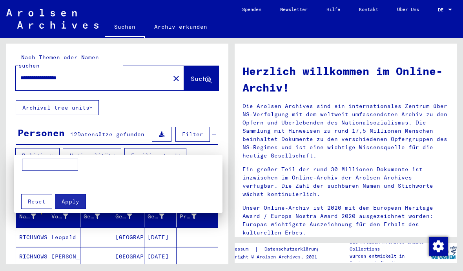
click at [120, 148] on div at bounding box center [231, 135] width 463 height 271
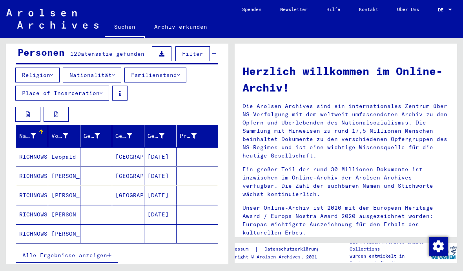
scroll to position [82, 0]
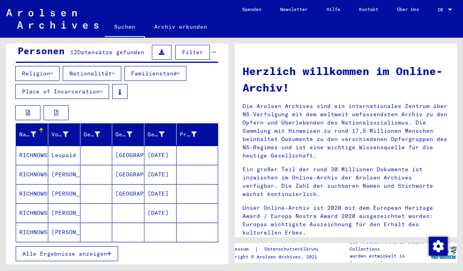
click at [78, 250] on span "Alle Ergebnisse anzeigen" at bounding box center [64, 253] width 85 height 7
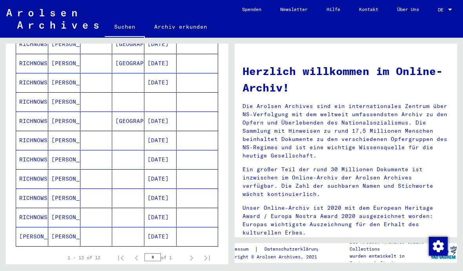
scroll to position [213, 0]
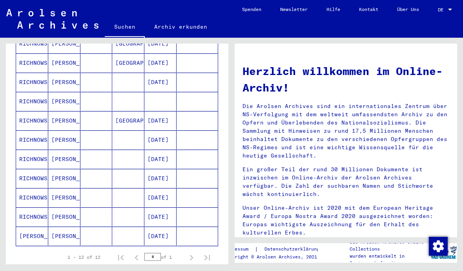
click at [63, 228] on mat-cell "[PERSON_NAME]" at bounding box center [64, 235] width 32 height 19
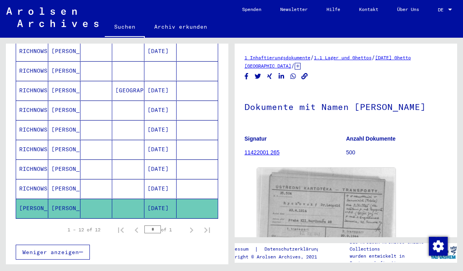
scroll to position [245, 0]
